Goal: Navigation & Orientation: Find specific page/section

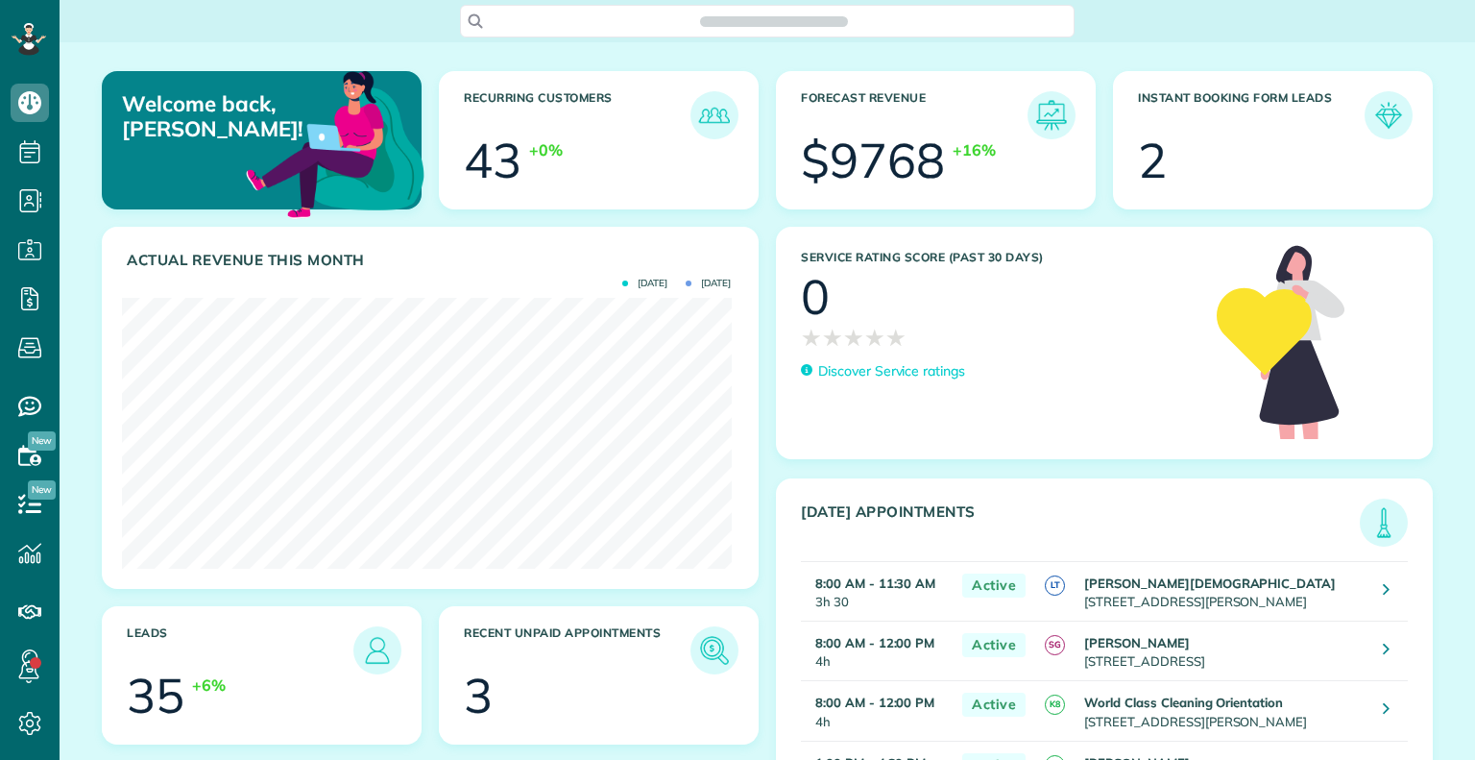
scroll to position [270, 609]
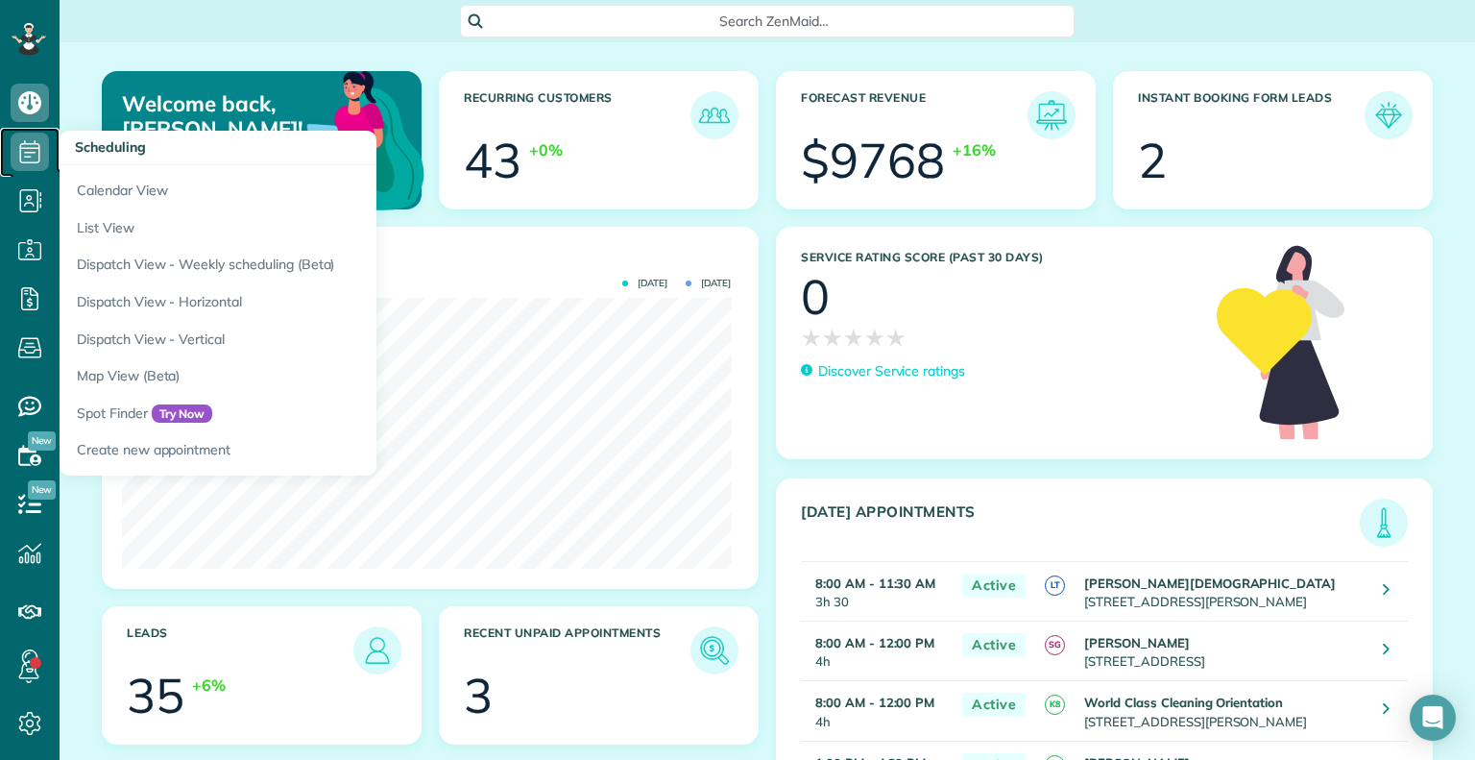
click at [31, 148] on use at bounding box center [30, 151] width 20 height 23
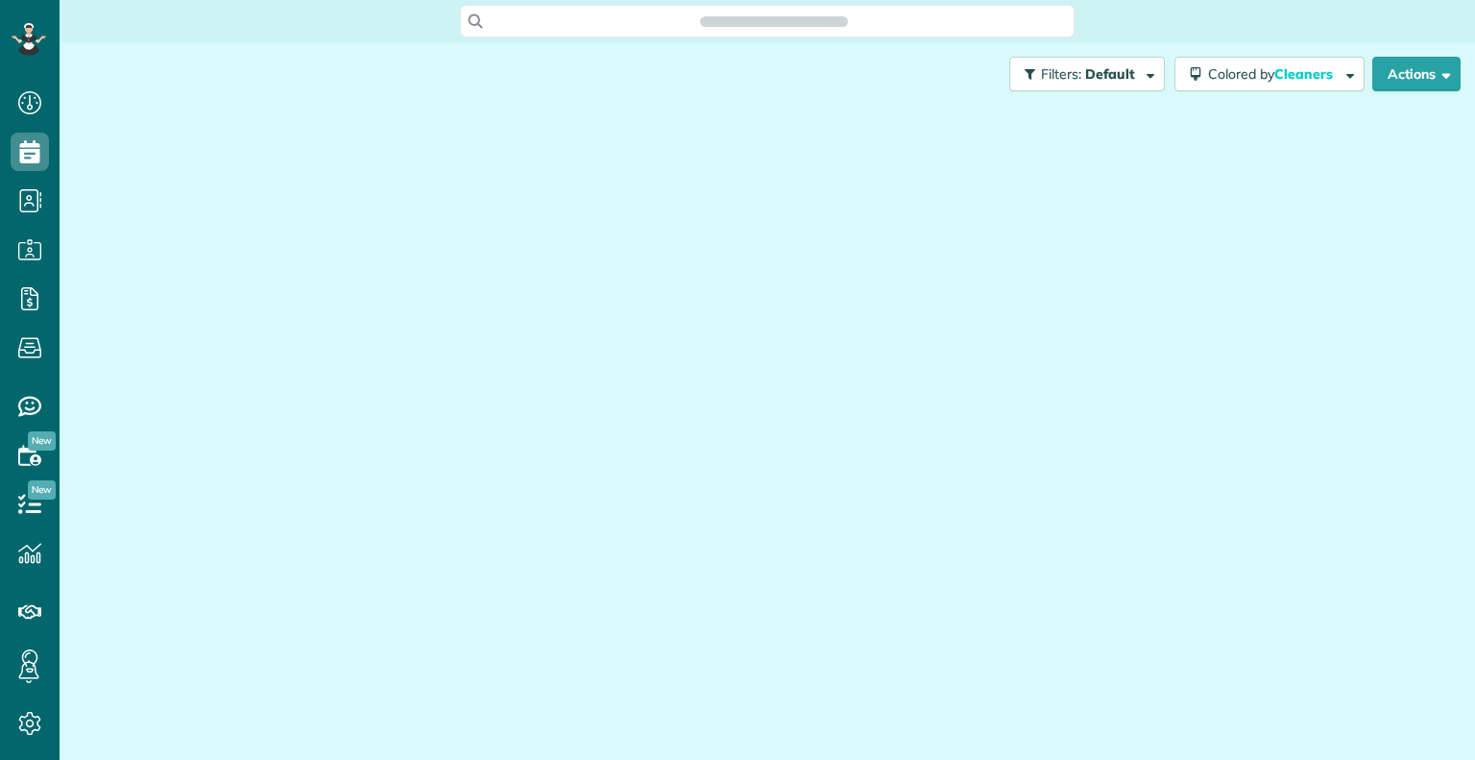
scroll to position [9, 9]
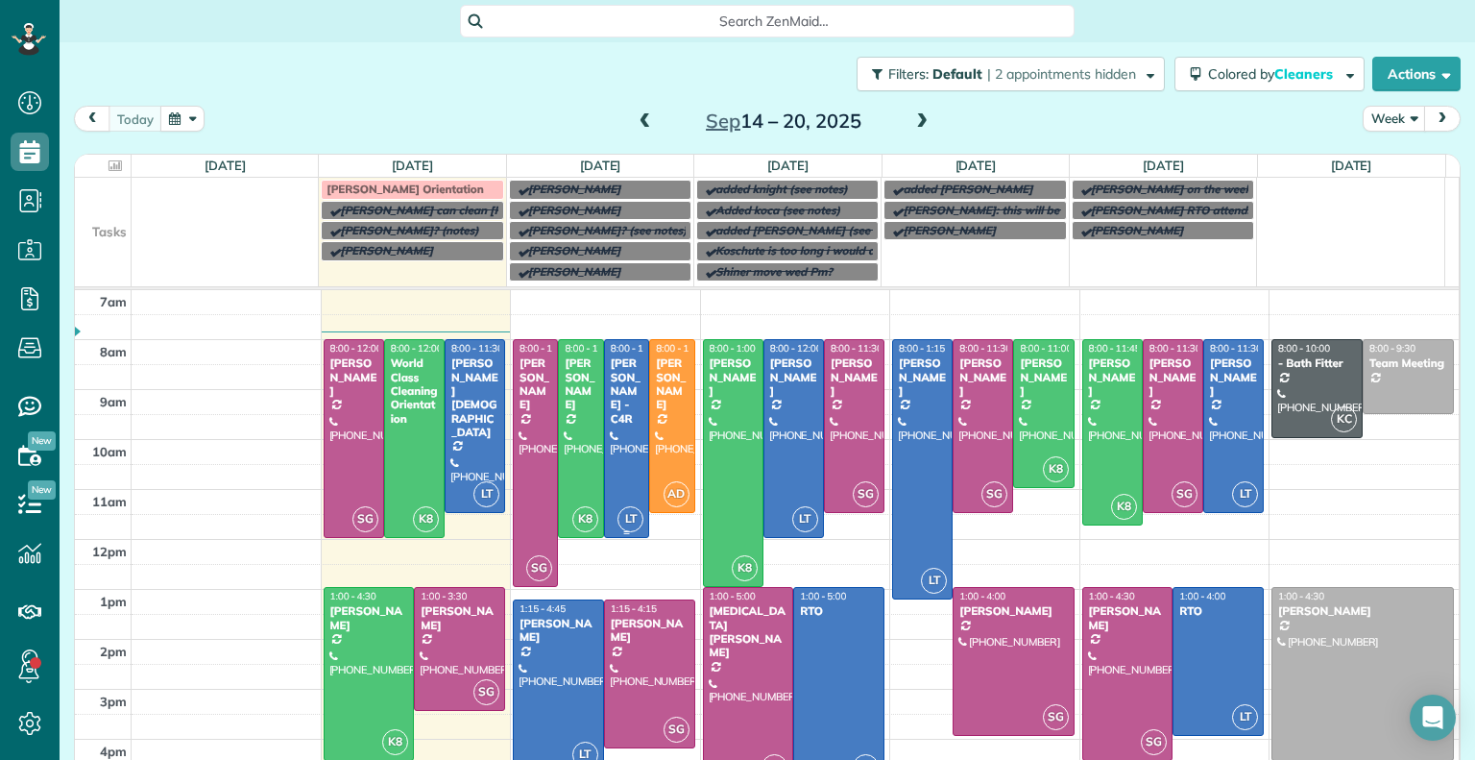
click at [613, 425] on div "Tamika Claiborne - C4R" at bounding box center [627, 390] width 34 height 69
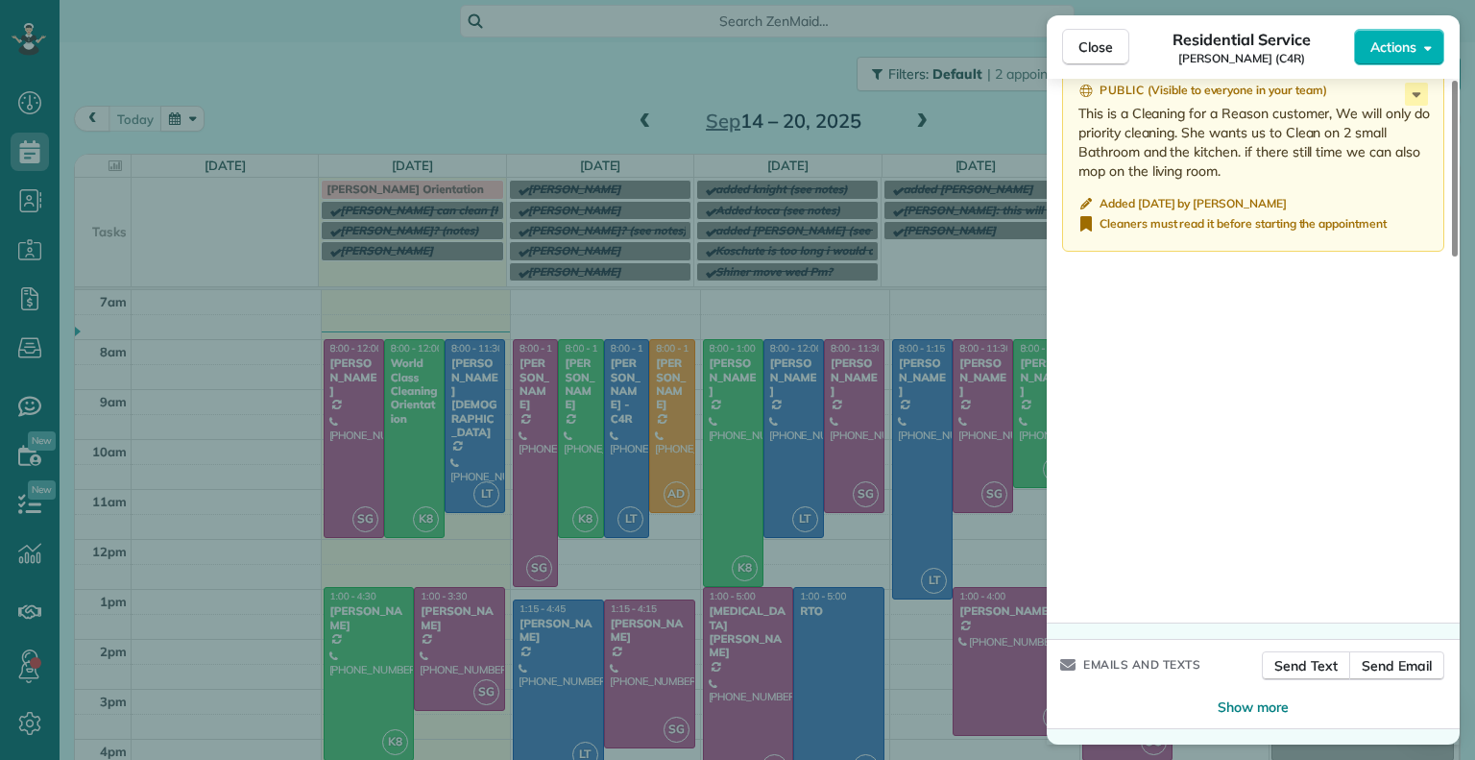
scroll to position [1840, 0]
click at [1095, 59] on button "Close" at bounding box center [1095, 47] width 67 height 37
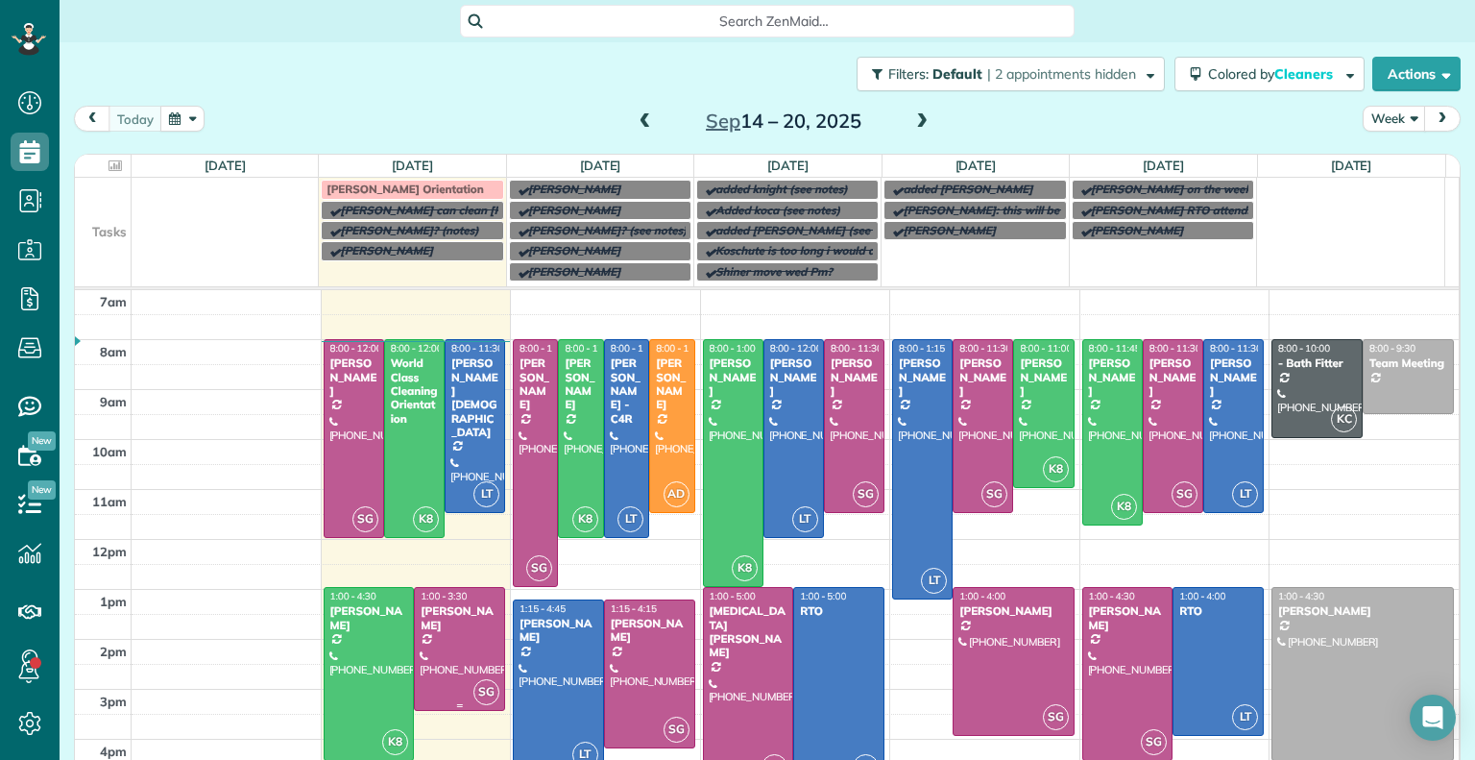
click at [446, 621] on div "[PERSON_NAME]" at bounding box center [460, 618] width 80 height 28
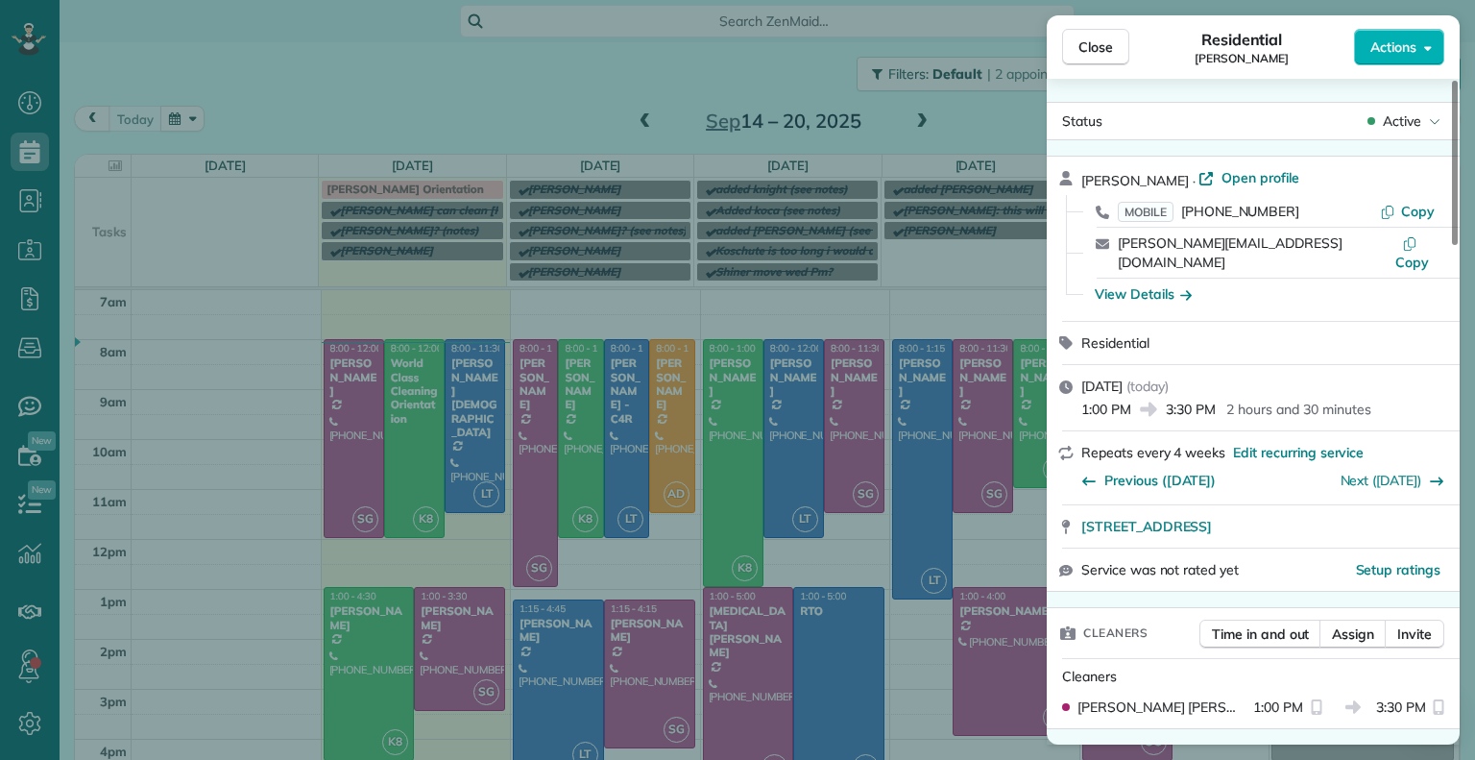
click at [1086, 53] on span "Close" at bounding box center [1096, 46] width 35 height 19
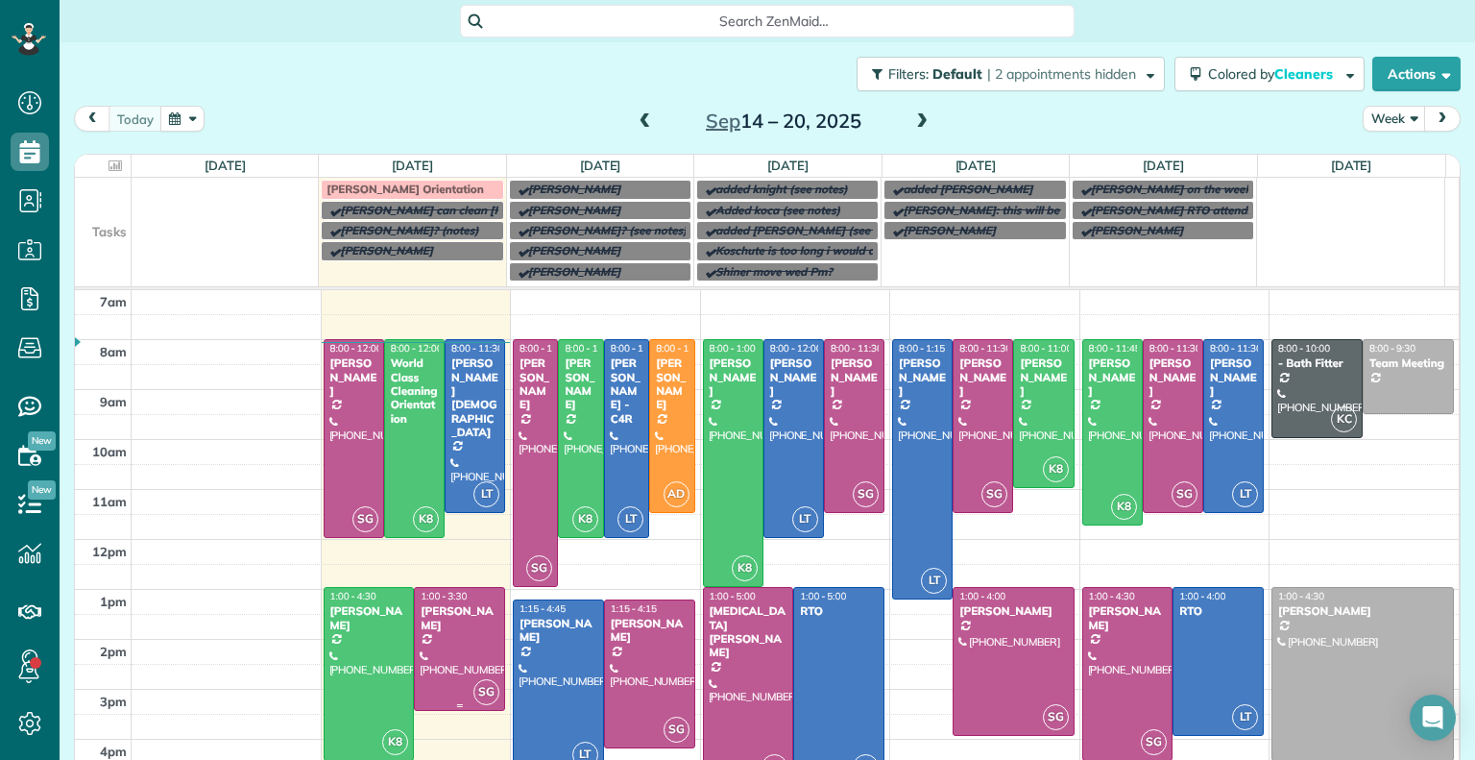
click at [434, 635] on div at bounding box center [459, 649] width 89 height 122
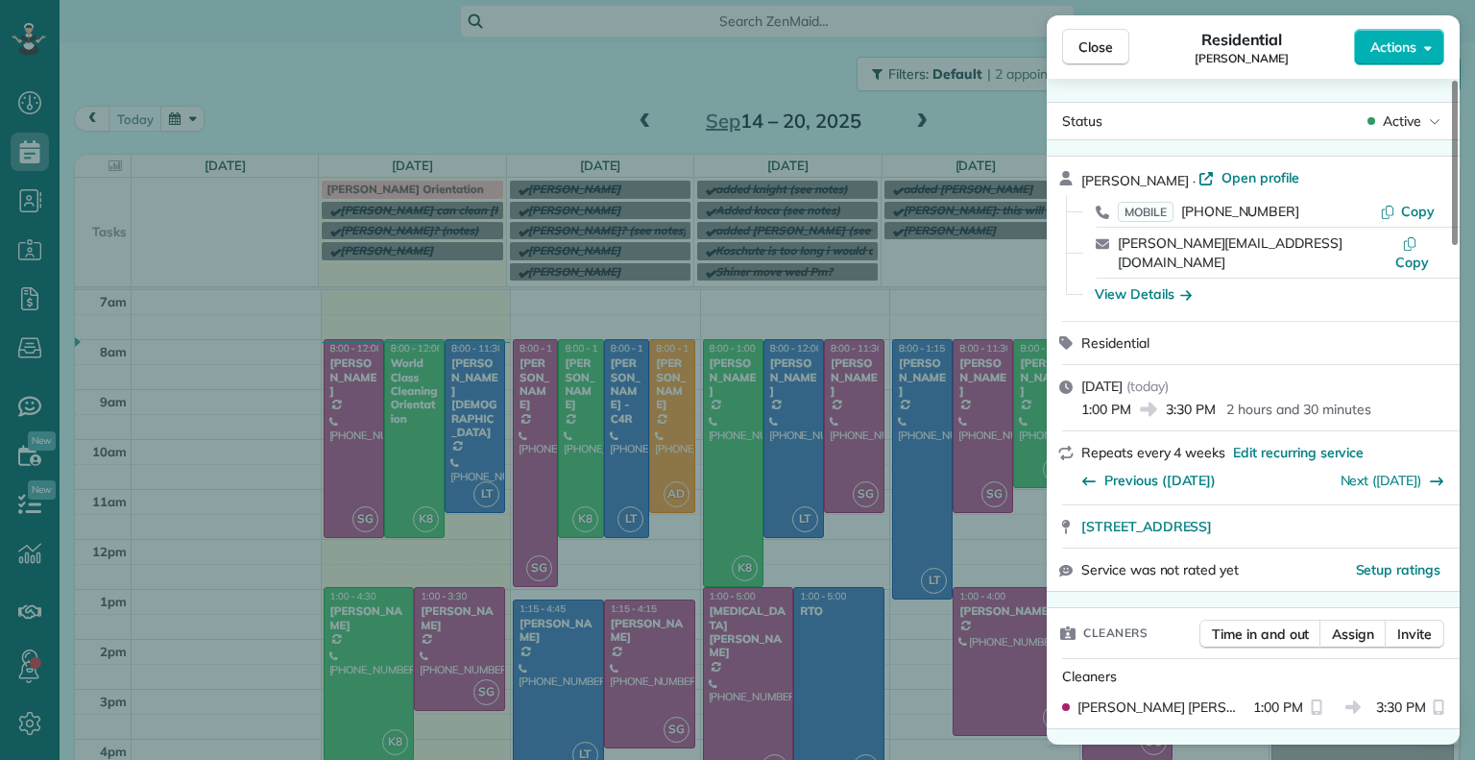
click at [1106, 53] on span "Close" at bounding box center [1096, 46] width 35 height 19
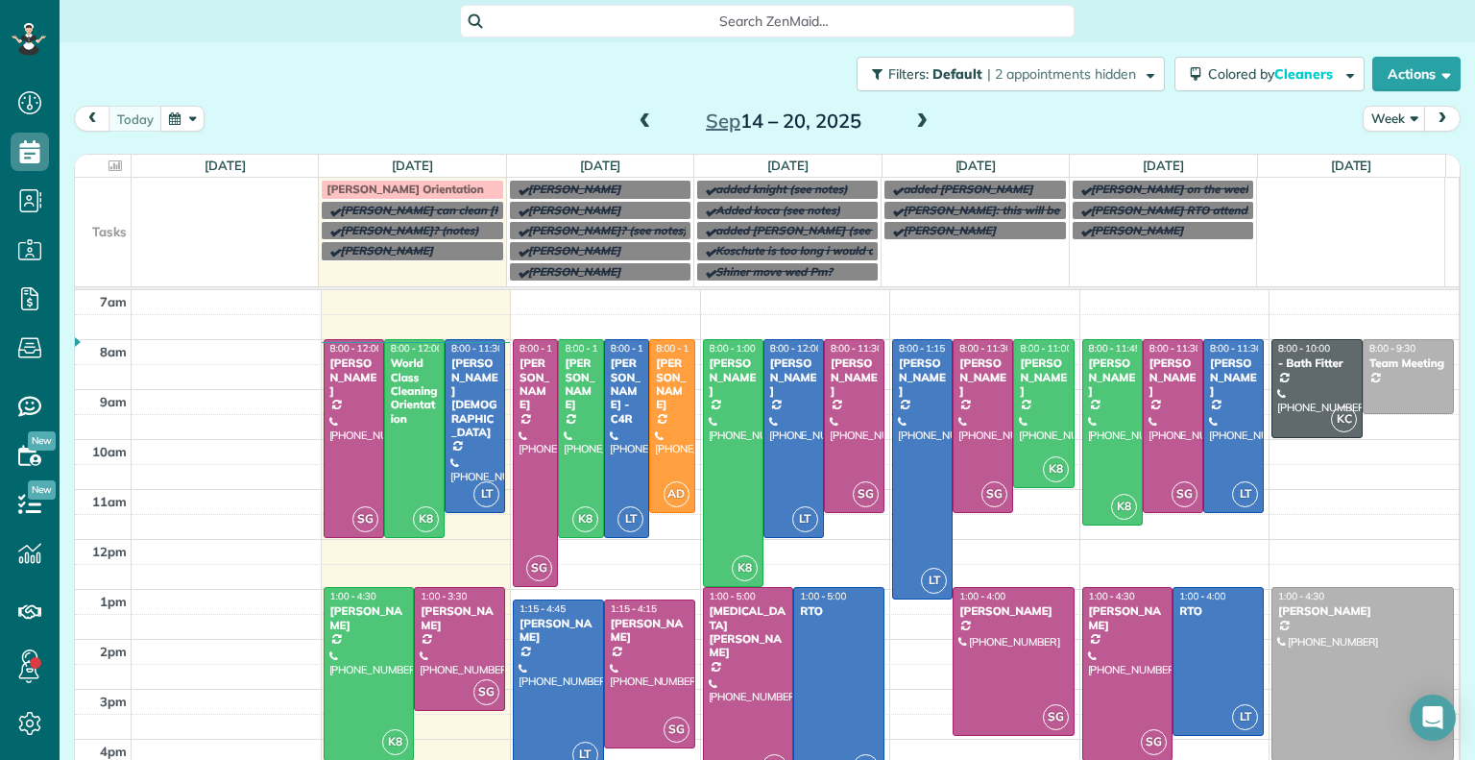
click at [638, 122] on span at bounding box center [645, 121] width 21 height 17
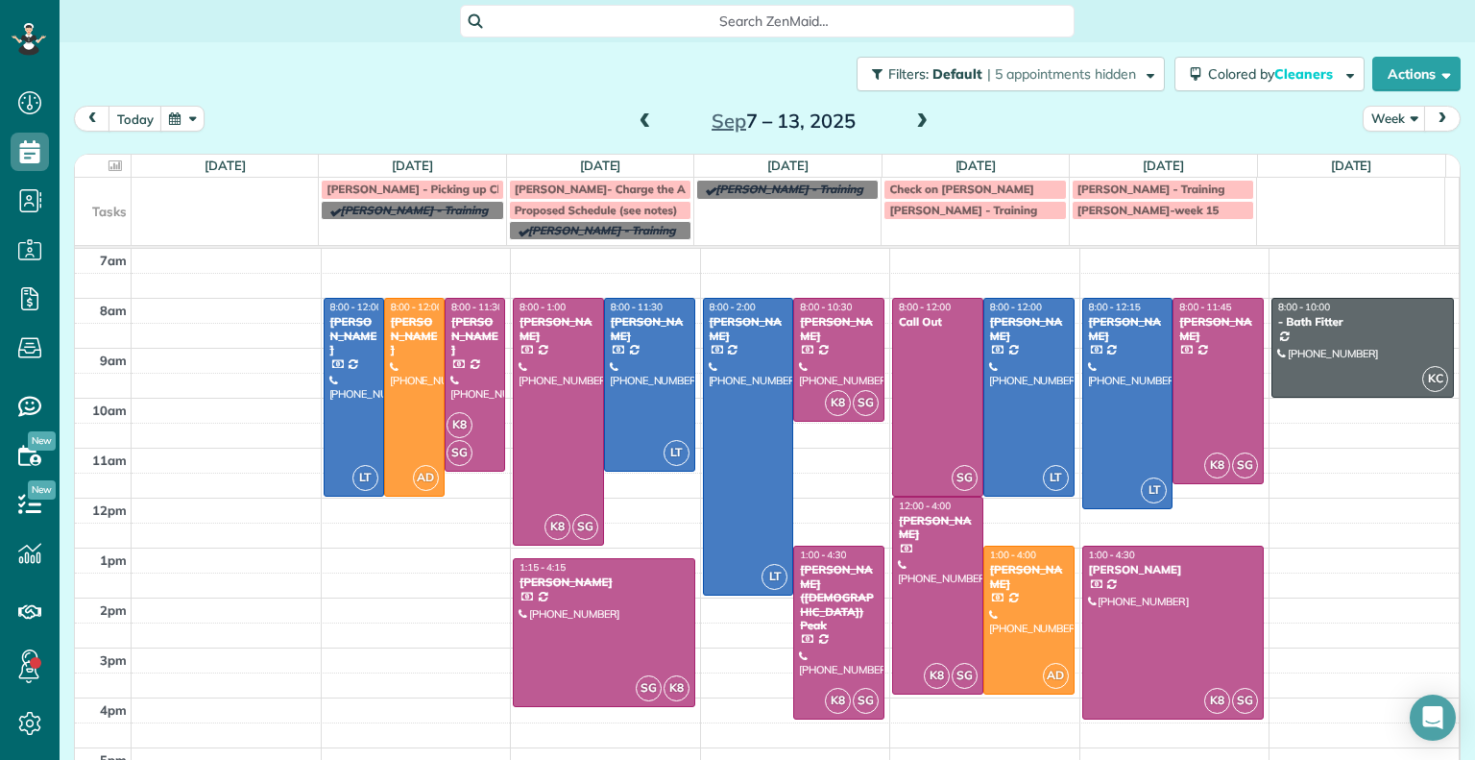
click at [638, 122] on span at bounding box center [645, 121] width 21 height 17
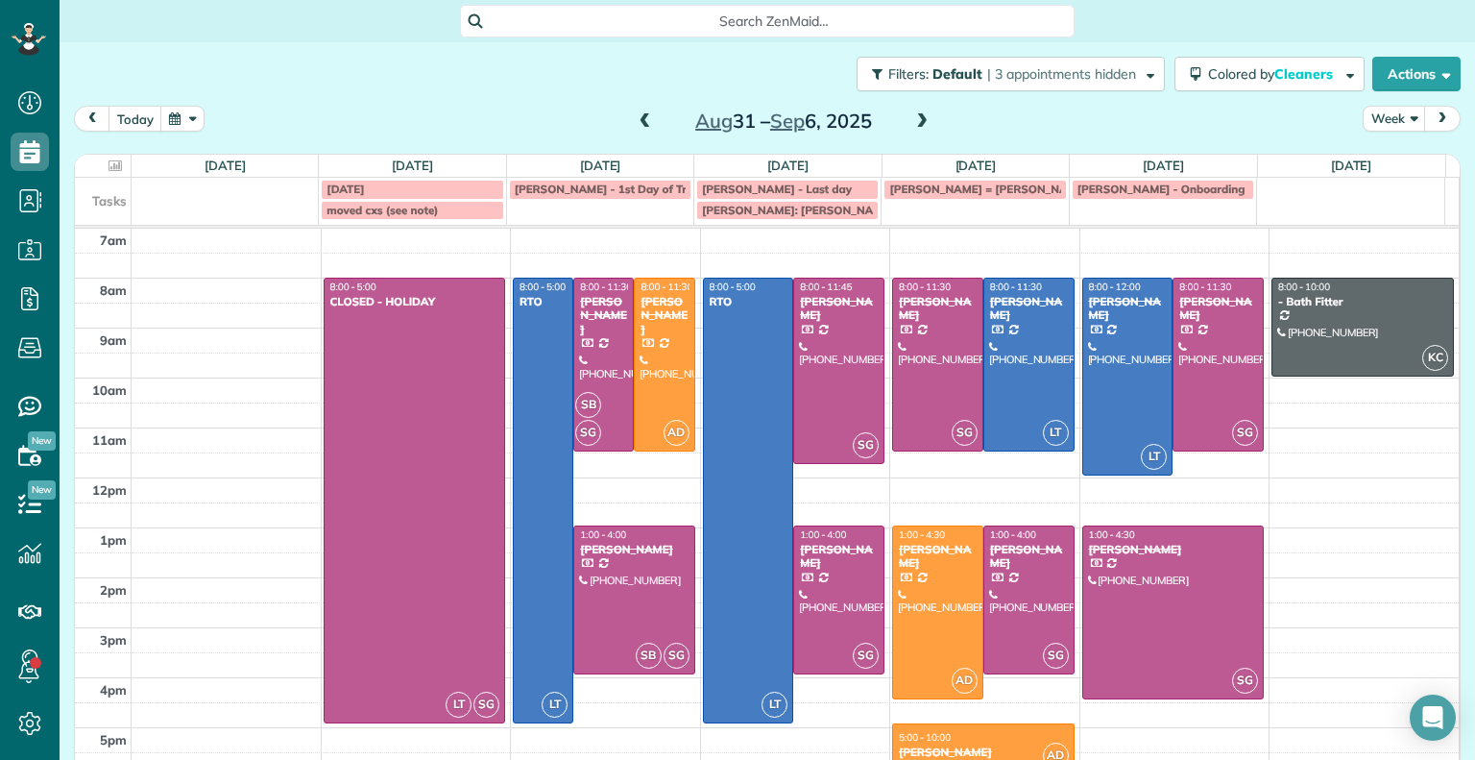
click at [638, 122] on span at bounding box center [645, 121] width 21 height 17
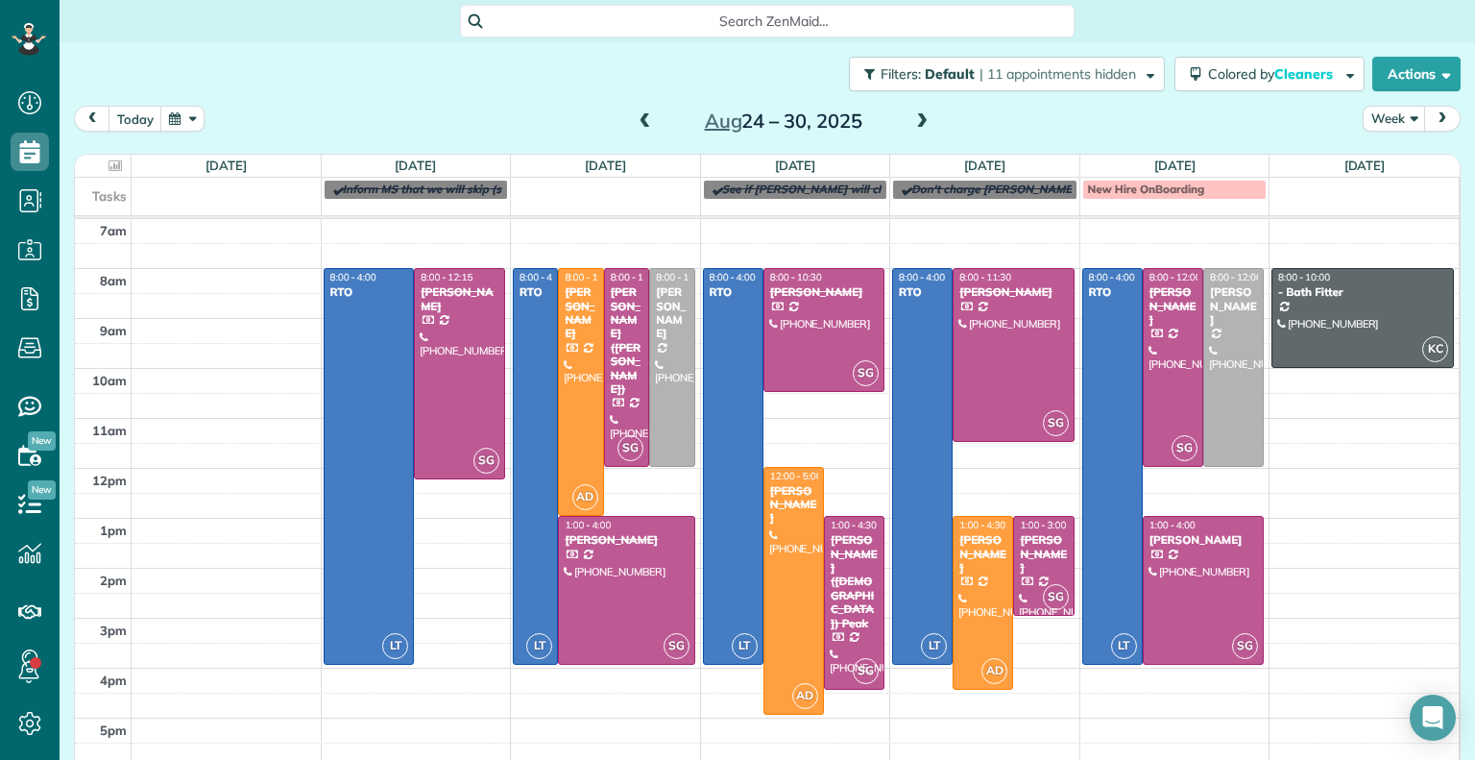
click at [638, 122] on span at bounding box center [645, 121] width 21 height 17
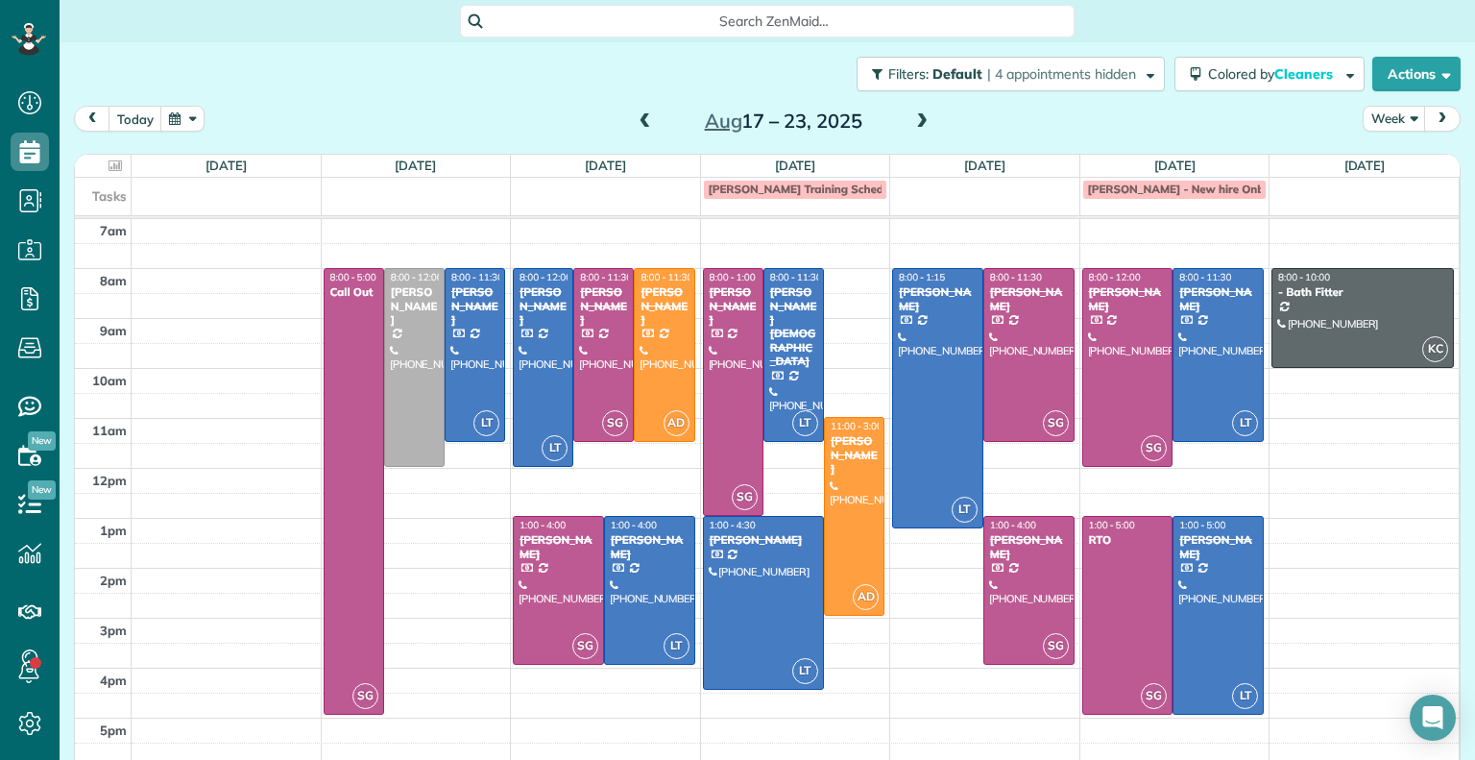
click at [638, 122] on span at bounding box center [645, 121] width 21 height 17
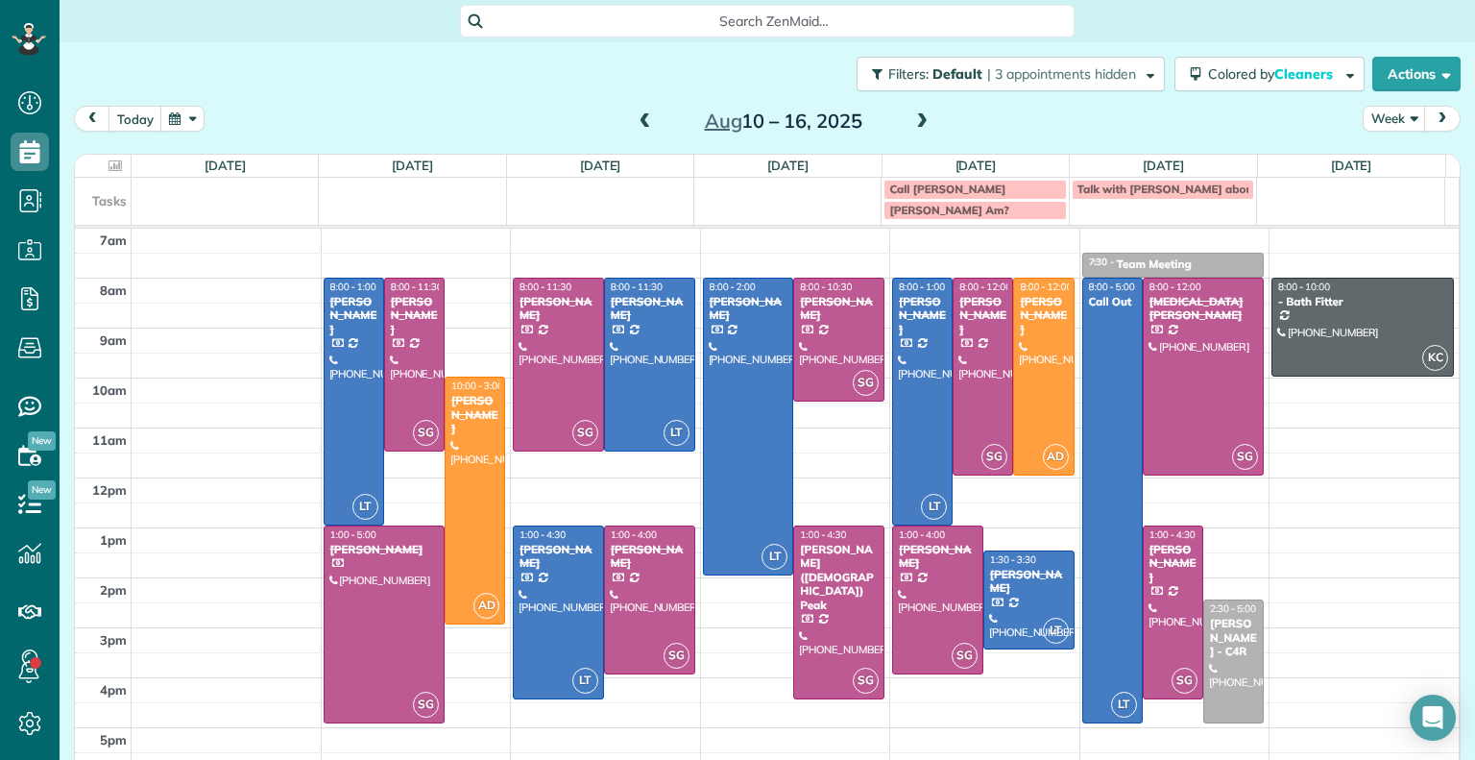
click at [638, 122] on span at bounding box center [645, 121] width 21 height 17
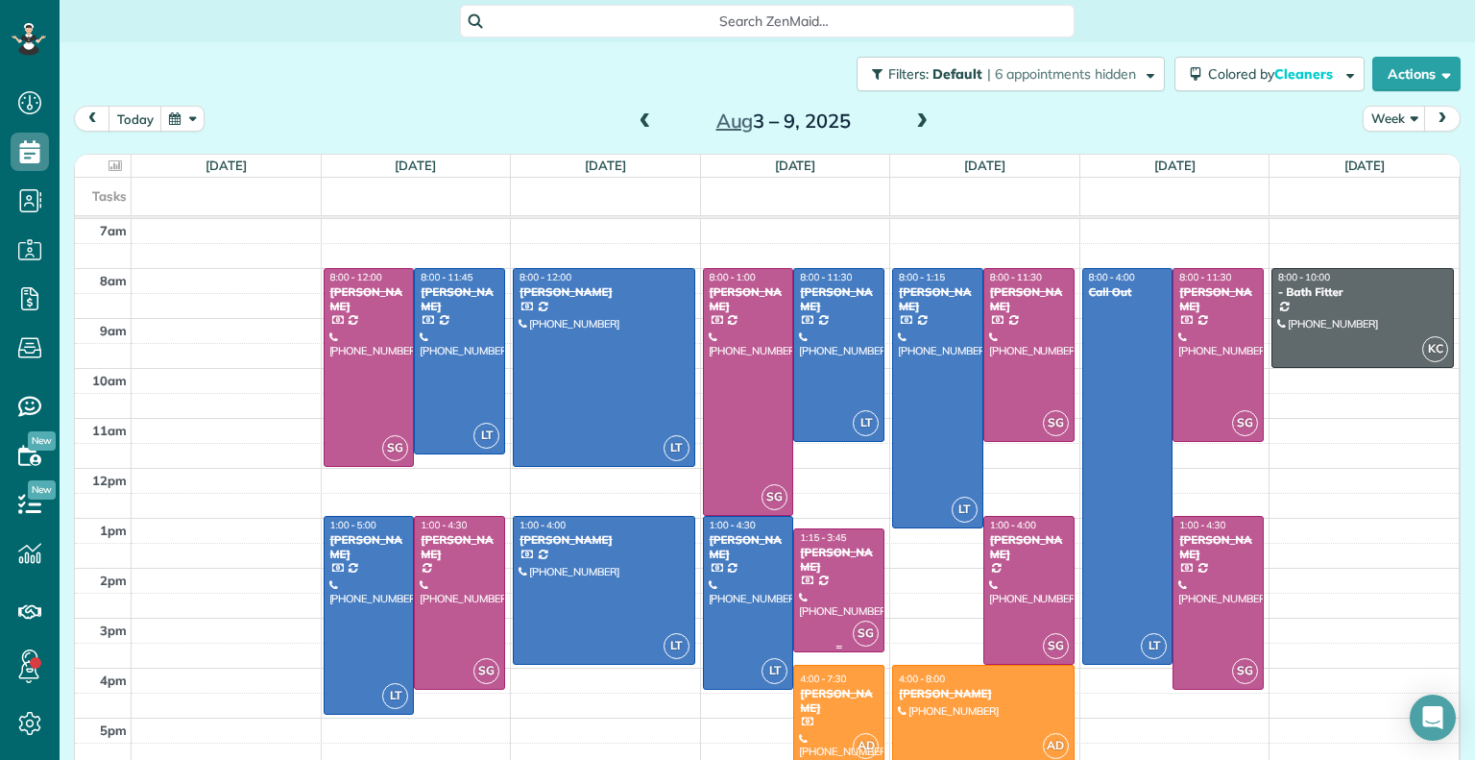
click at [807, 593] on div at bounding box center [838, 590] width 89 height 122
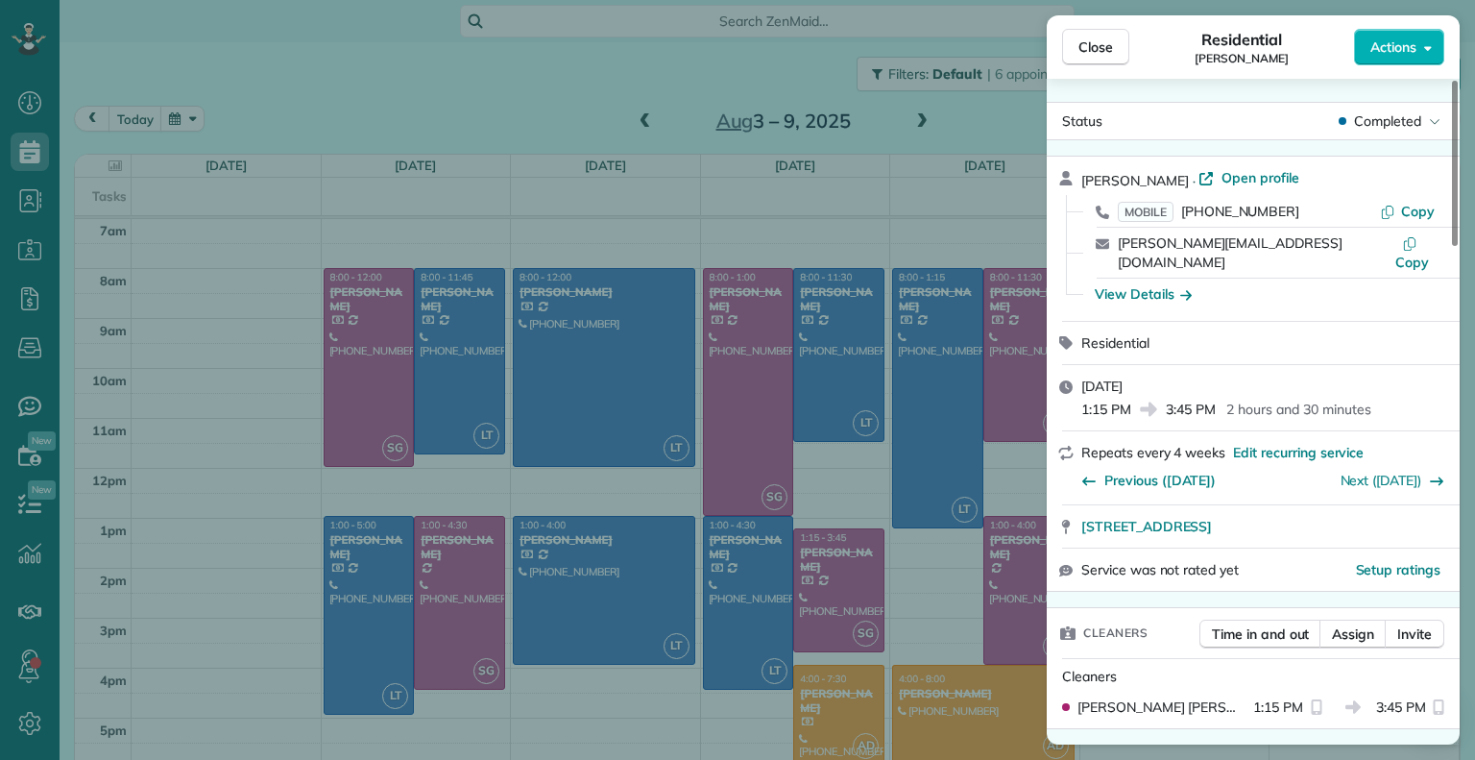
click at [1089, 53] on span "Close" at bounding box center [1096, 46] width 35 height 19
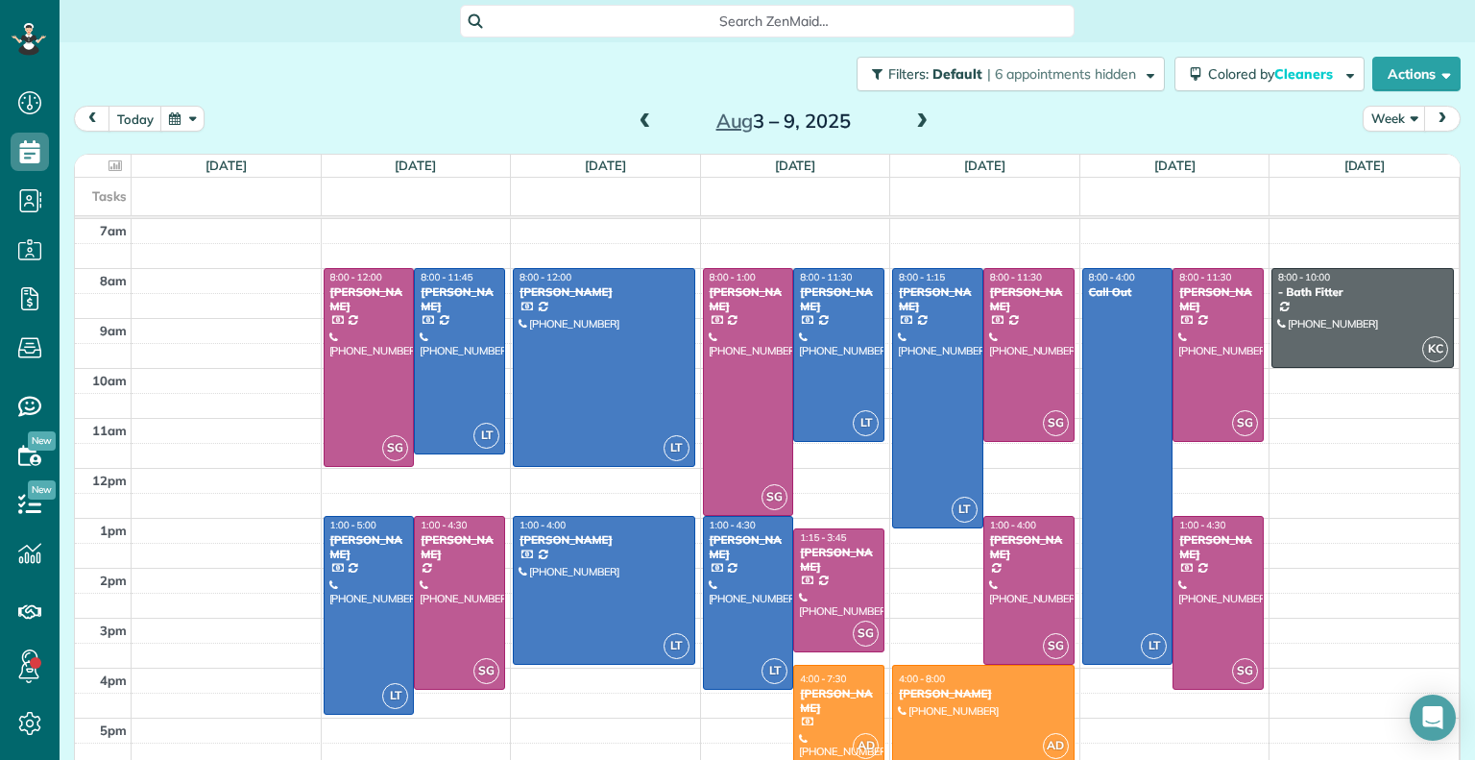
click at [914, 129] on span at bounding box center [922, 121] width 21 height 17
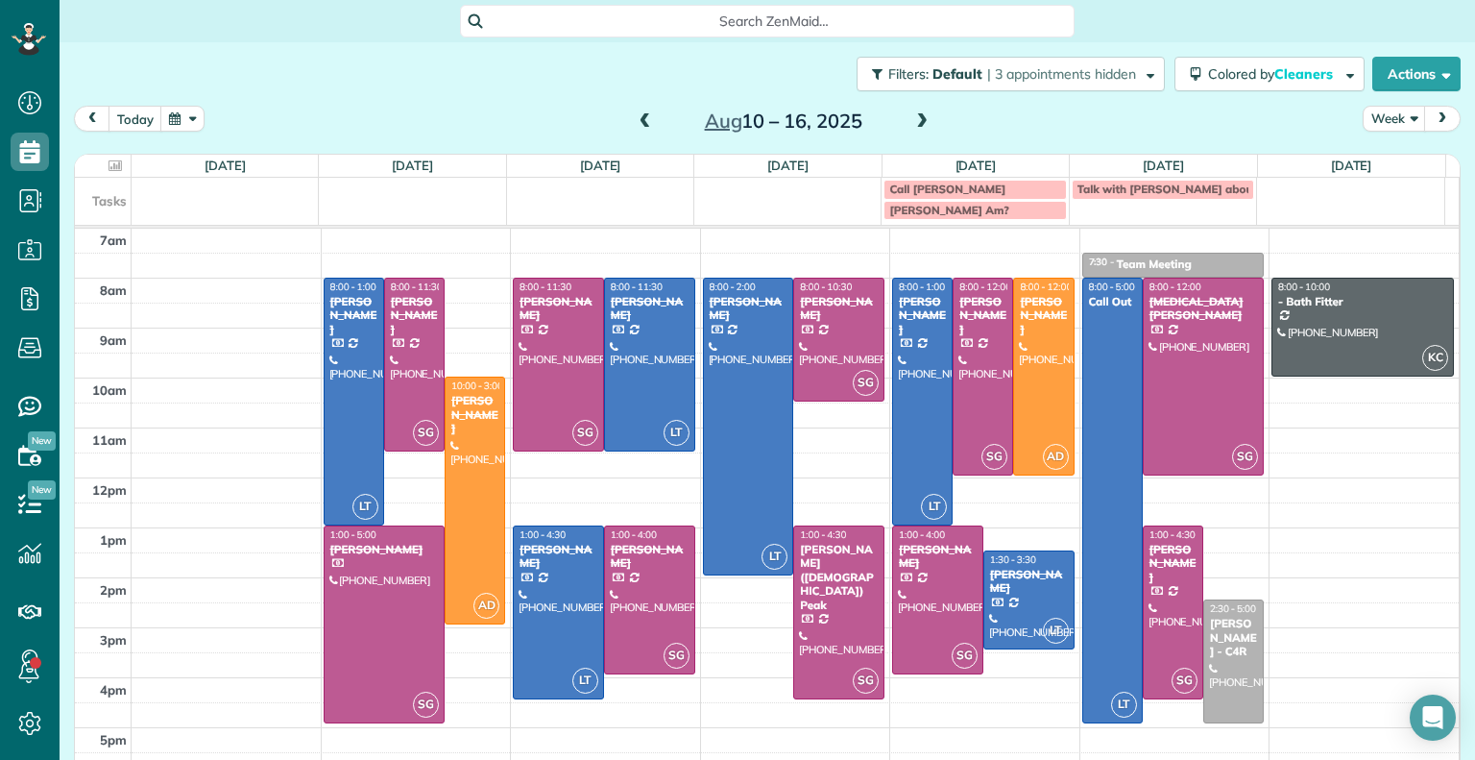
click at [914, 129] on span at bounding box center [922, 121] width 21 height 17
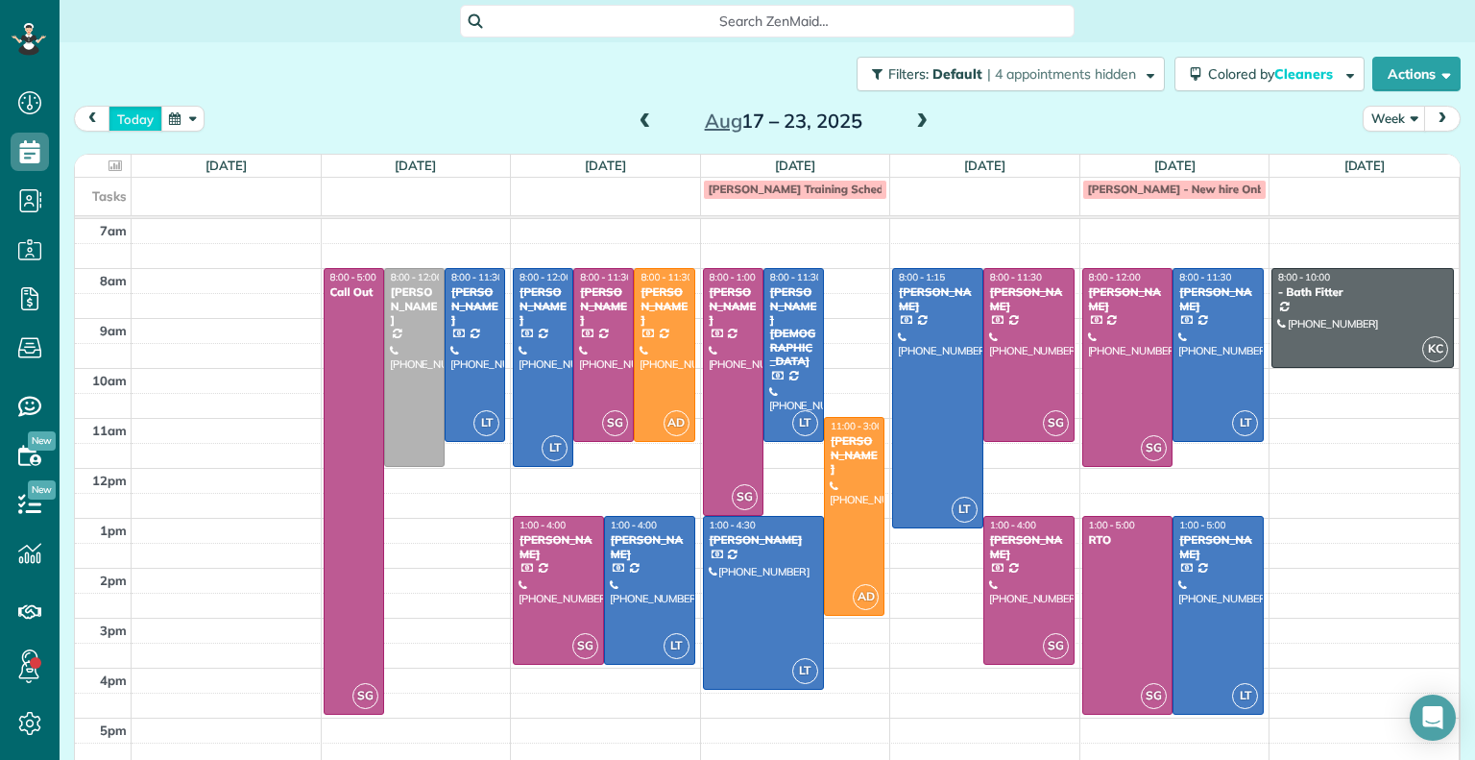
click at [128, 118] on button "today" at bounding box center [136, 119] width 54 height 26
